Goal: Navigation & Orientation: Find specific page/section

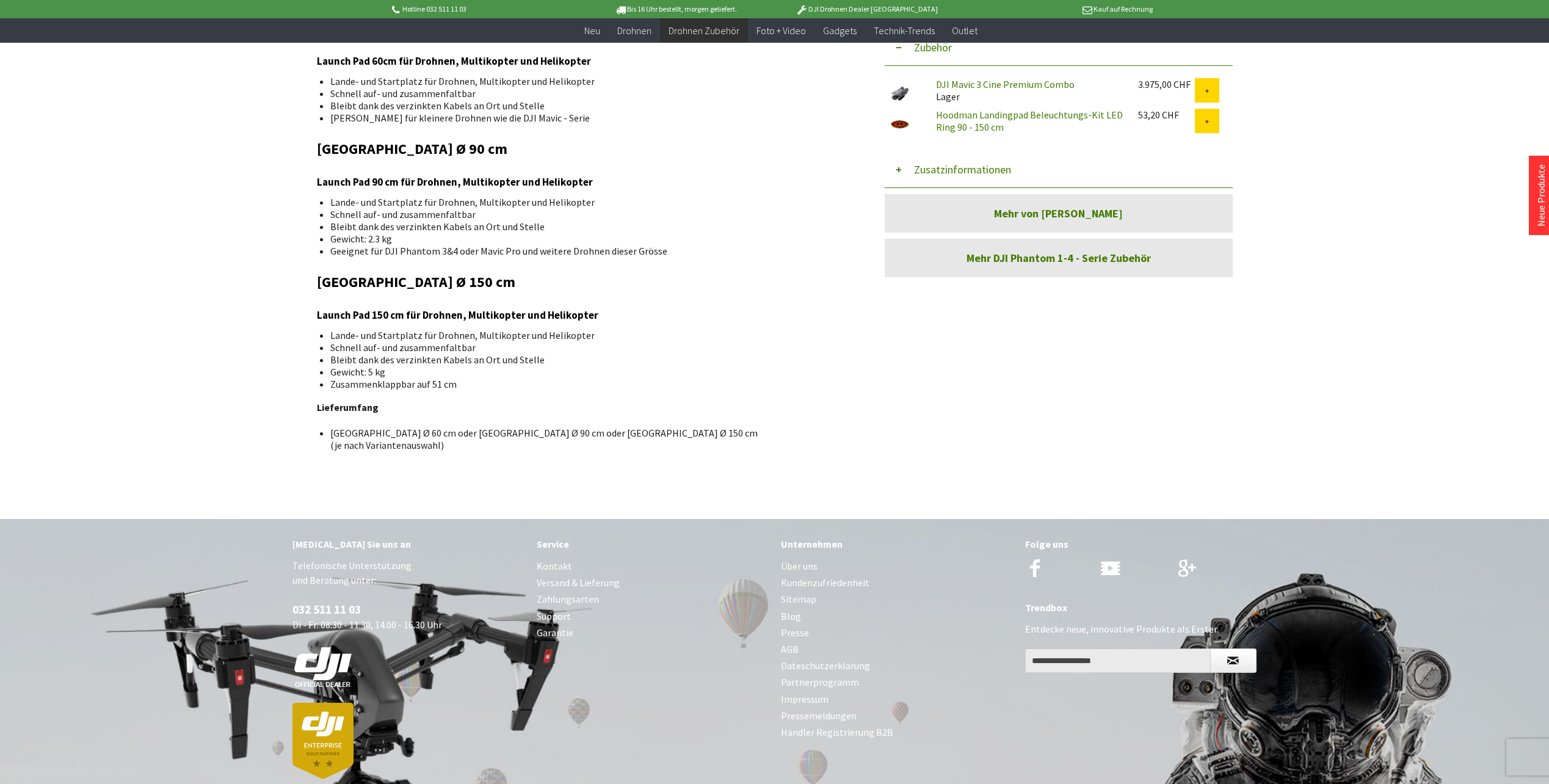
scroll to position [255, 0]
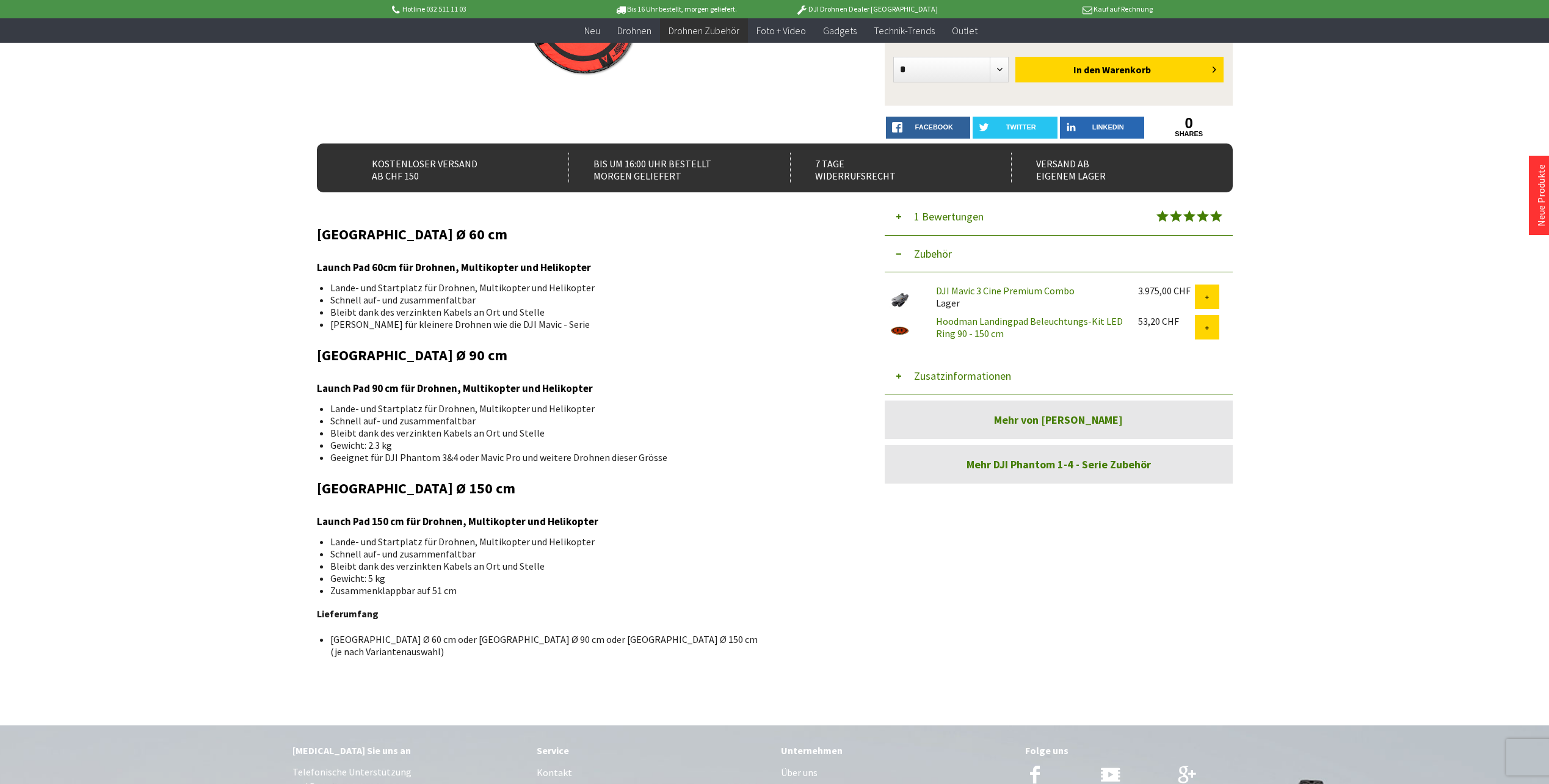
click at [1015, 322] on link "Hoodman Landingpad Beleuchtungs-Kit LED Ring 90 - 150 cm" at bounding box center [1030, 328] width 187 height 25
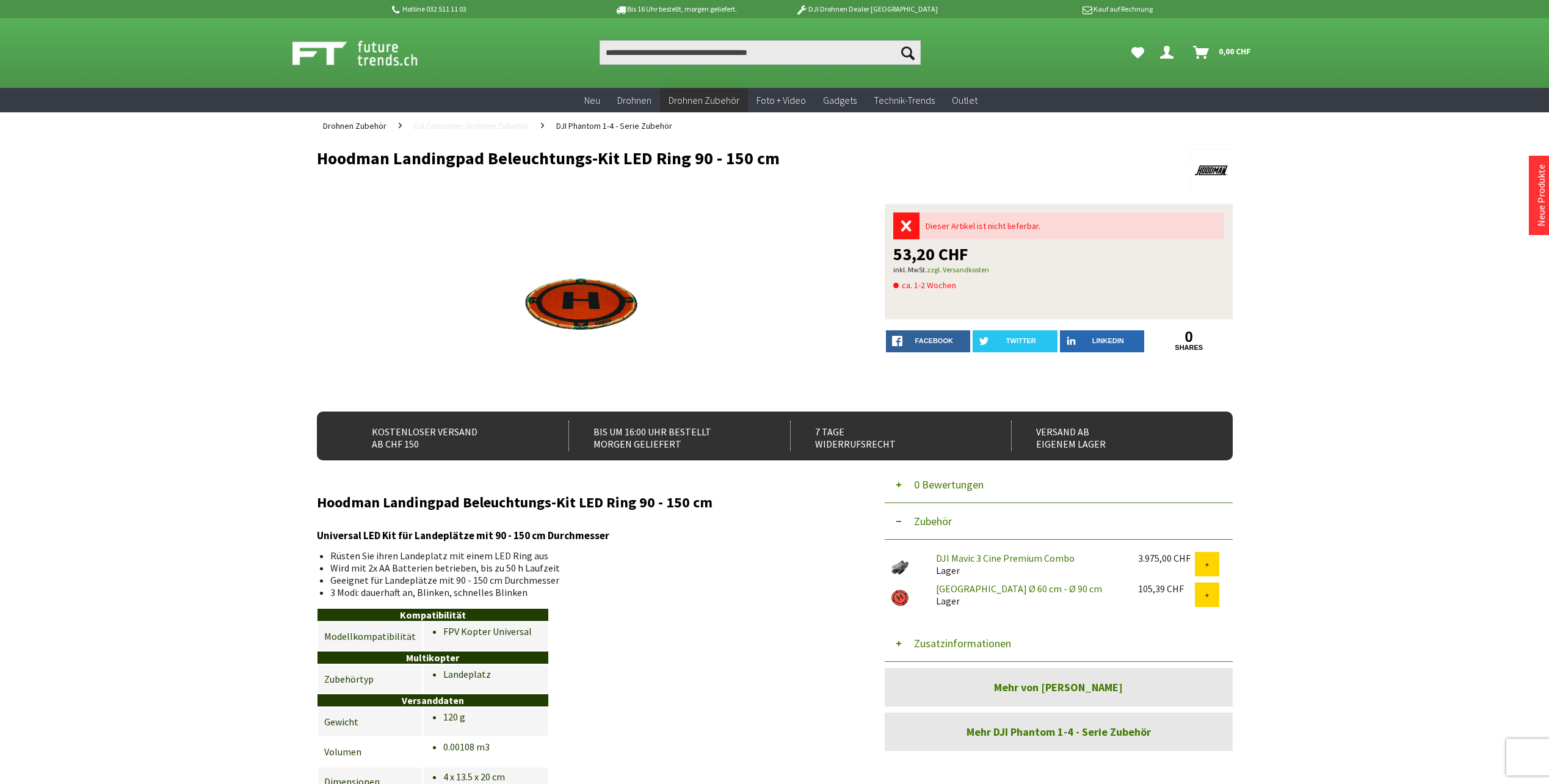
click at [453, 124] on span "DJI Consumer Drohnen Zubehör" at bounding box center [472, 126] width 115 height 11
